Goal: Information Seeking & Learning: Learn about a topic

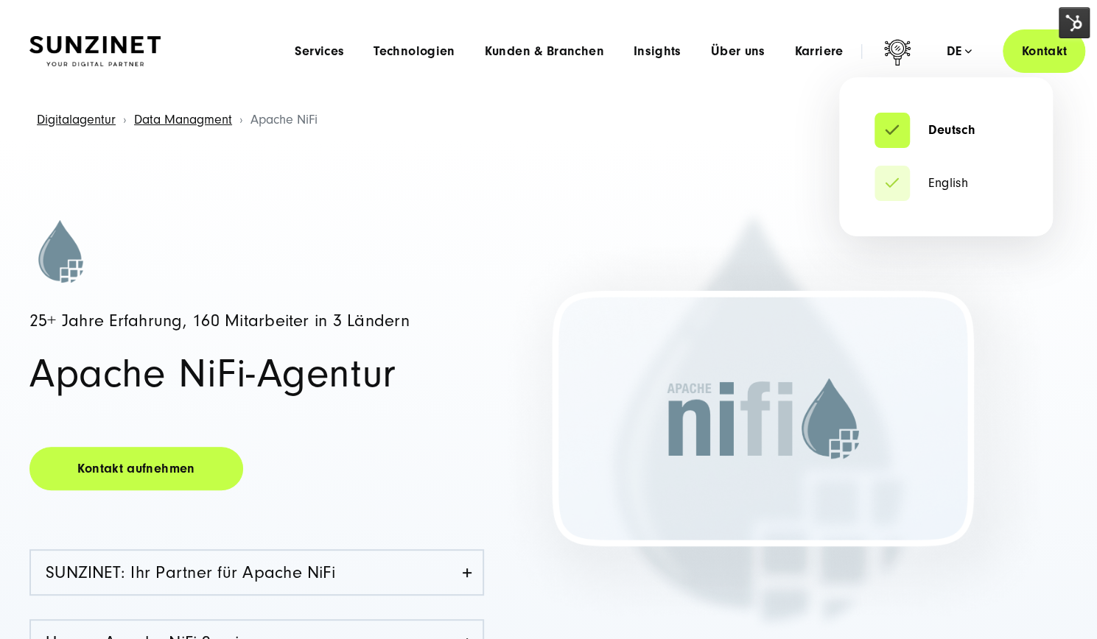
click at [954, 52] on div "de" at bounding box center [959, 51] width 26 height 15
click at [946, 181] on link "English" at bounding box center [921, 183] width 94 height 15
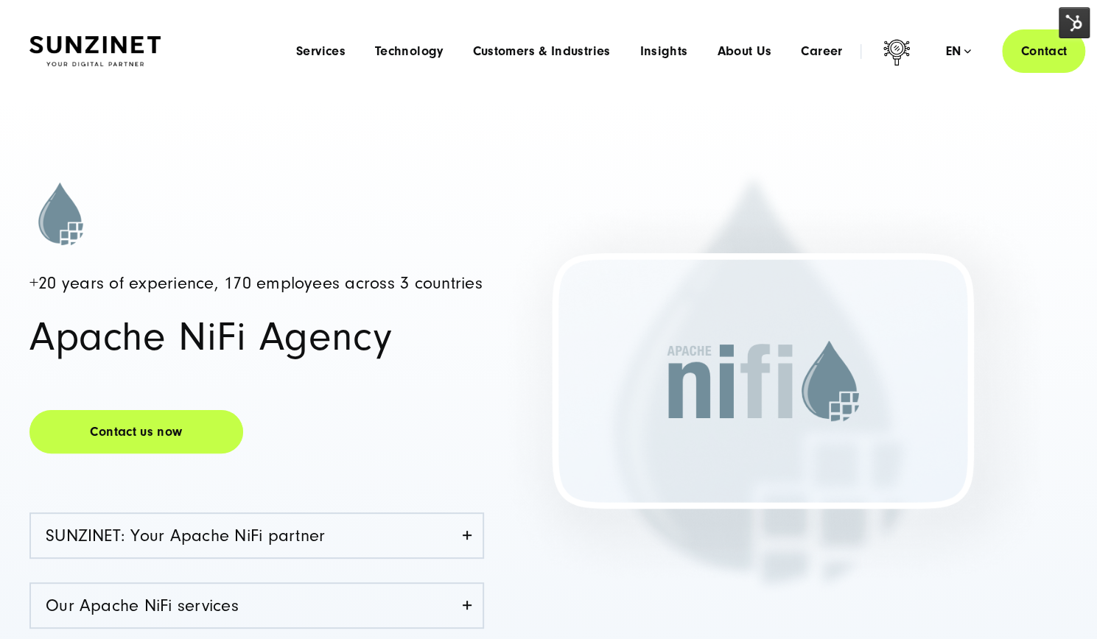
click at [1069, 29] on img at bounding box center [1073, 22] width 31 height 31
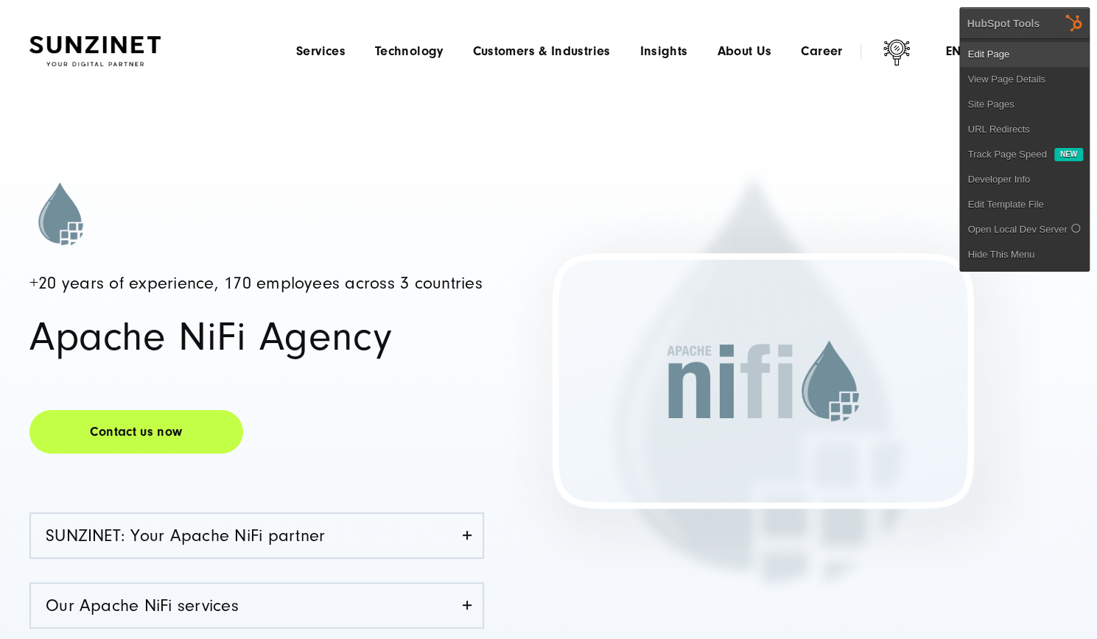
click at [996, 58] on link "Edit Page" at bounding box center [1024, 54] width 129 height 25
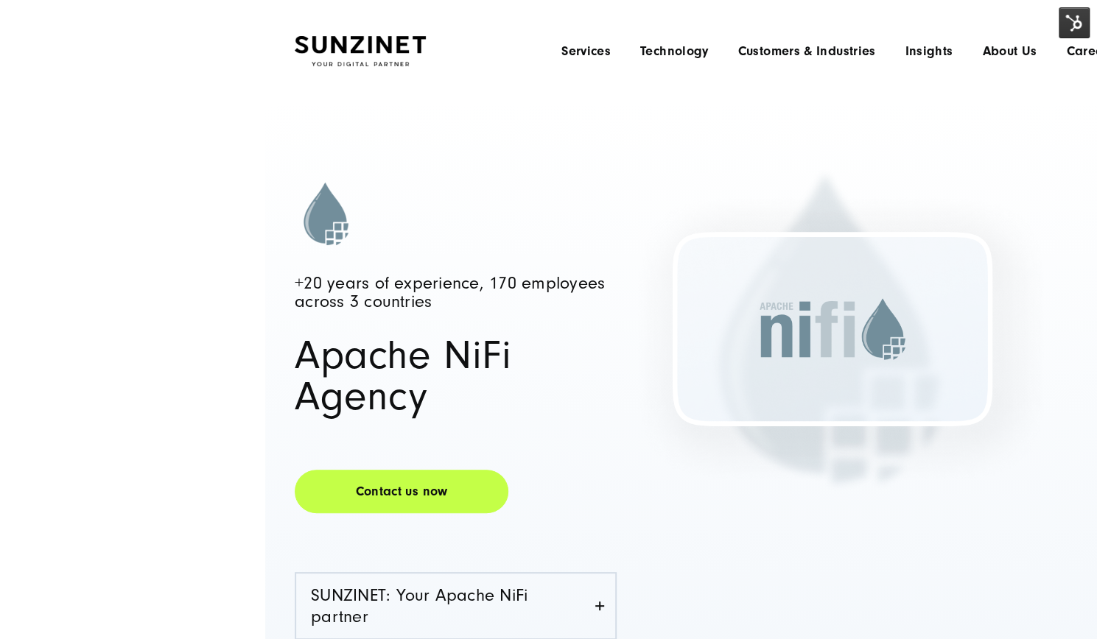
drag, startPoint x: 234, startPoint y: 17, endPoint x: 315, endPoint y: 100, distance: 116.1
click at [0, 0] on headings-map at bounding box center [0, 0] width 0 height 0
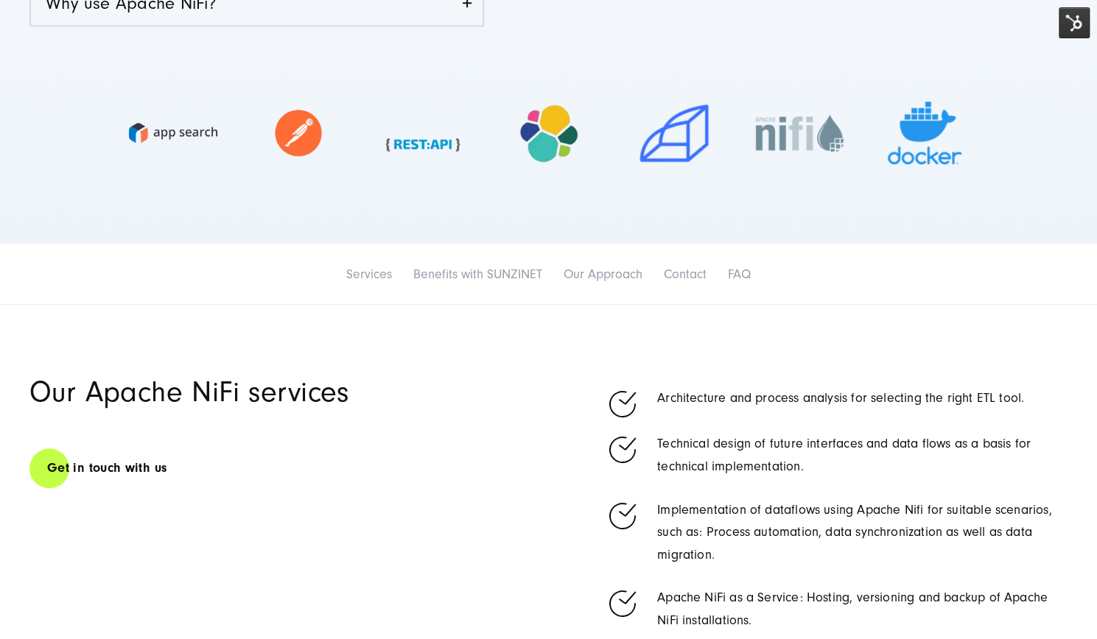
scroll to position [884, 0]
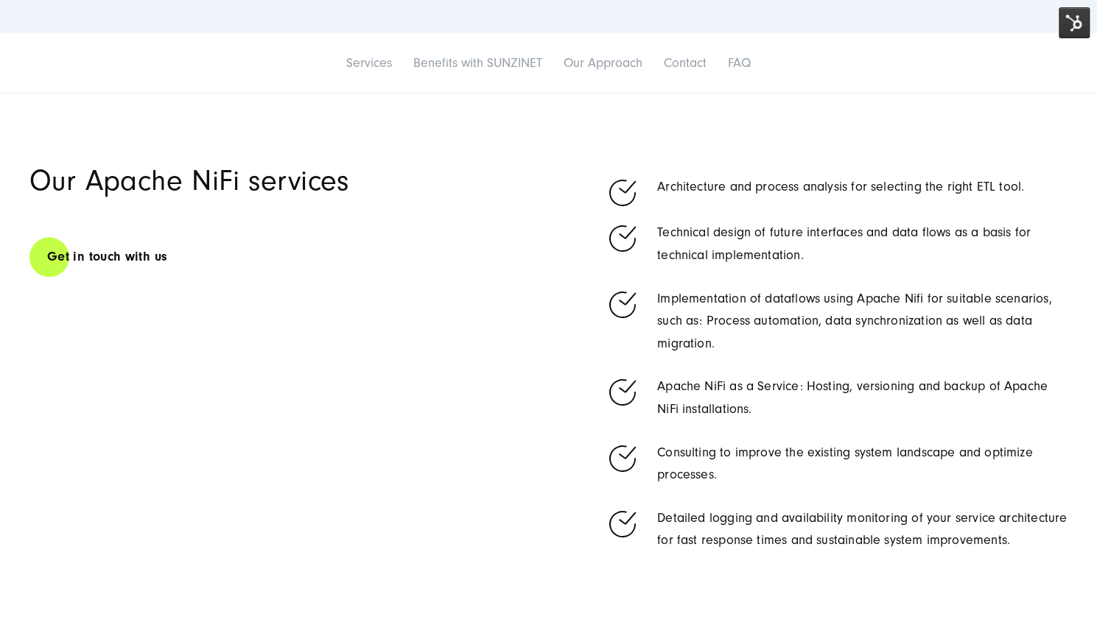
click at [681, 413] on p "Apache NiFi as a Service: Hosting, versioning and backup of Apache NiFi install…" at bounding box center [862, 398] width 410 height 45
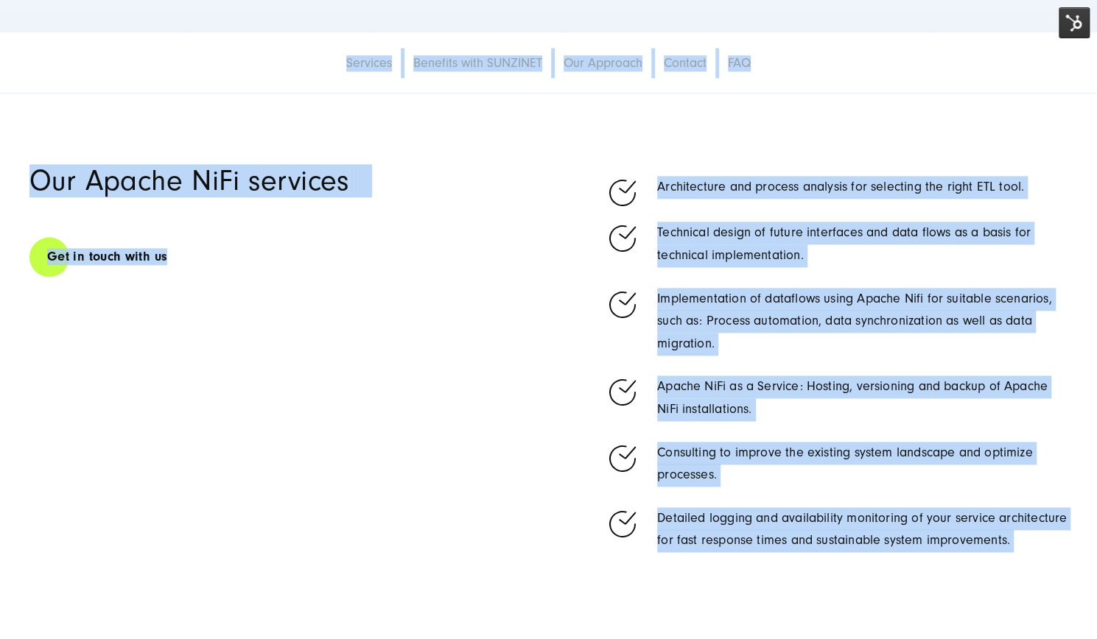
copy body "Smart Search AI Here you can ask a specific question about our agency and our s…"
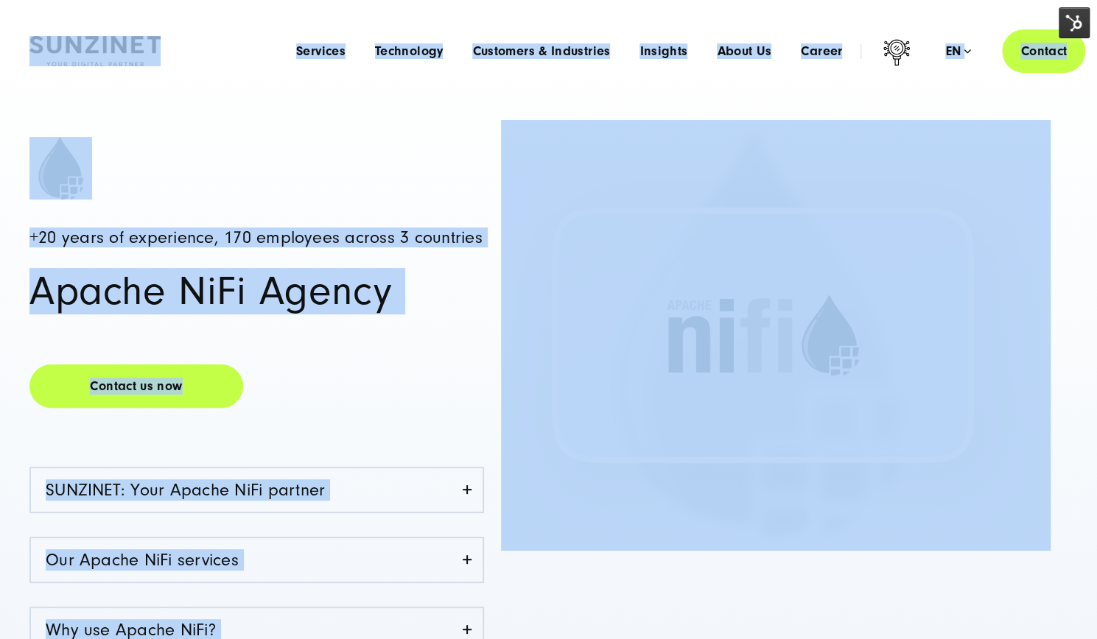
scroll to position [0, 0]
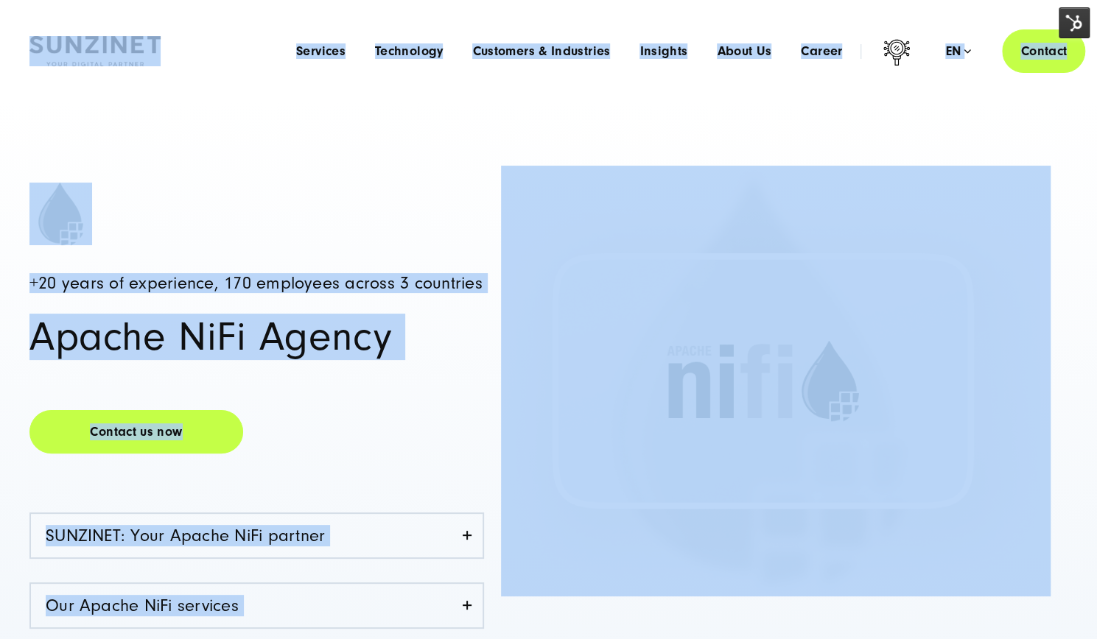
click at [358, 369] on div "+20 years of experience, 170 employees across 3 countries Apache NiFi Agency Co…" at bounding box center [288, 461] width 519 height 557
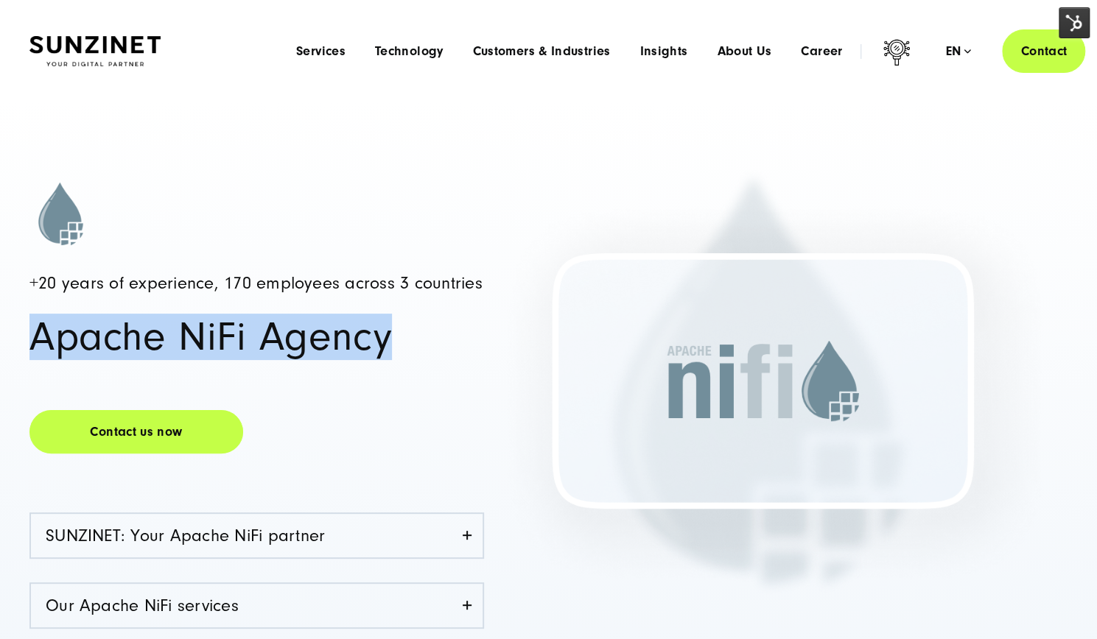
drag, startPoint x: 402, startPoint y: 334, endPoint x: 32, endPoint y: 348, distance: 369.9
click at [32, 348] on h1 "Apache NiFi Agency" at bounding box center [256, 337] width 454 height 41
copy h1 "Apache NiFi Agency"
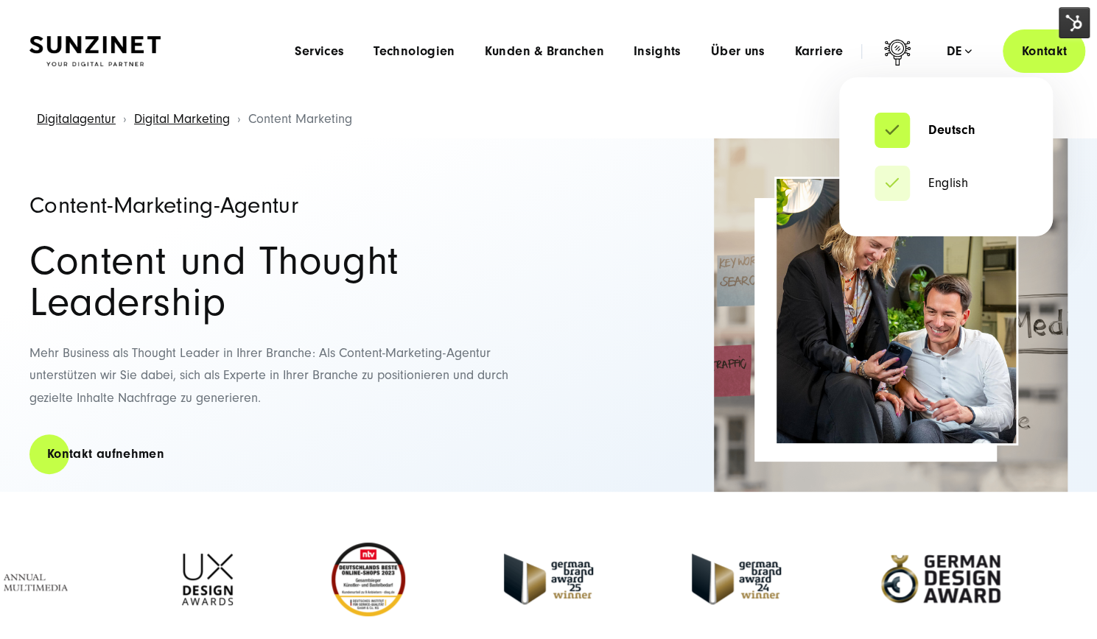
click at [960, 49] on div "de" at bounding box center [959, 51] width 26 height 15
click at [938, 184] on link "English" at bounding box center [921, 183] width 94 height 15
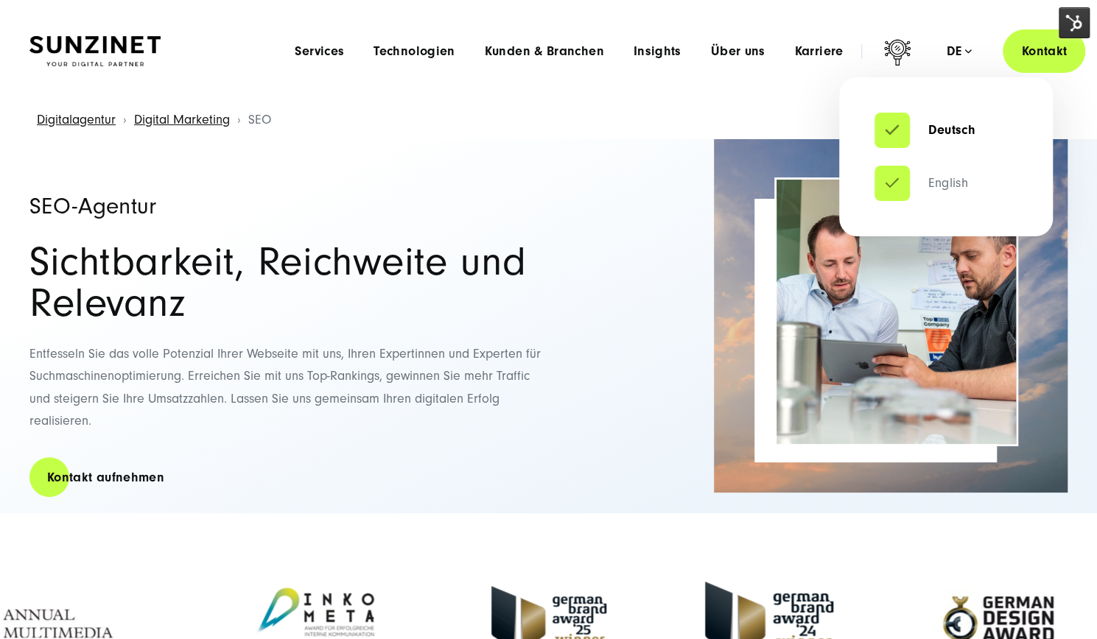
click at [946, 183] on link "English" at bounding box center [921, 183] width 94 height 15
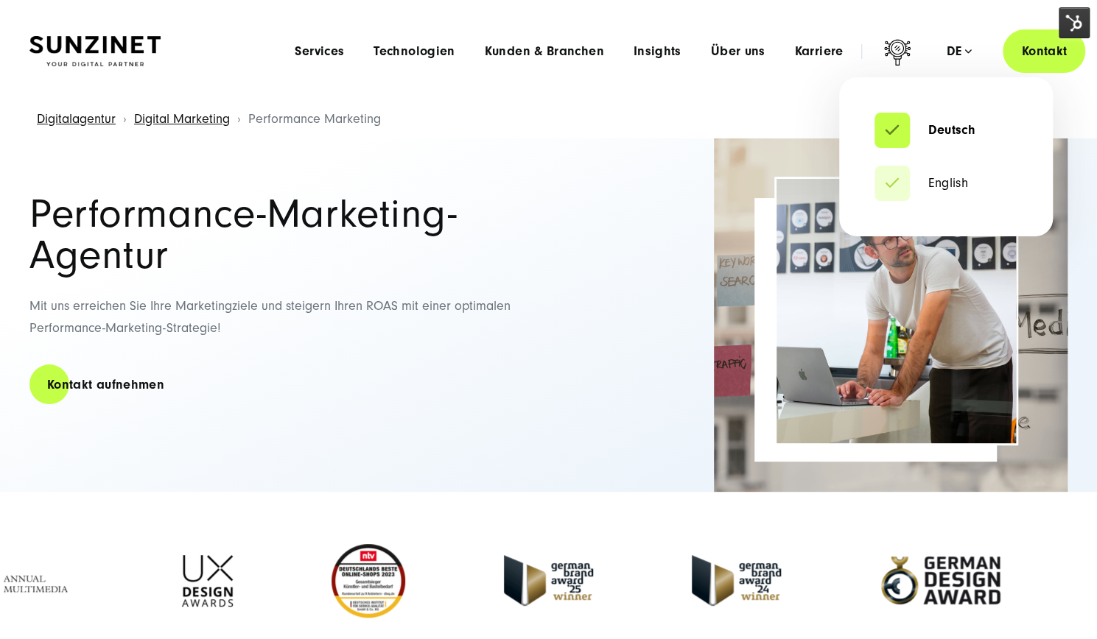
click at [963, 50] on div "de" at bounding box center [959, 51] width 26 height 15
click at [952, 177] on link "English" at bounding box center [921, 183] width 94 height 15
